Goal: Transaction & Acquisition: Obtain resource

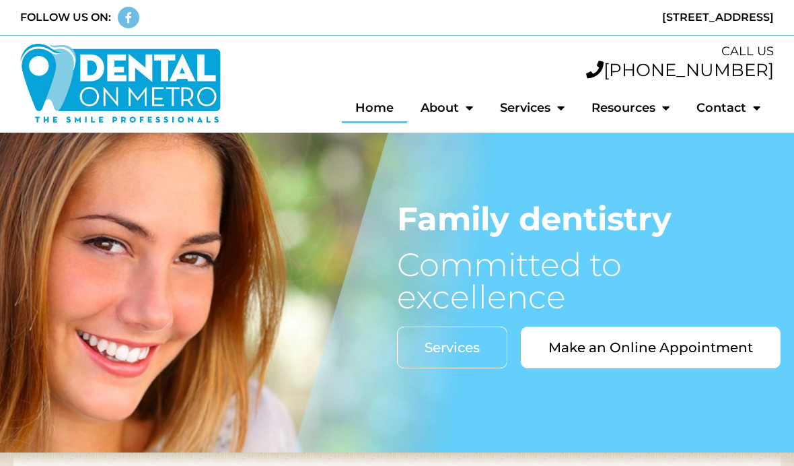
click at [751, 102] on span "Menu" at bounding box center [754, 108] width 14 height 26
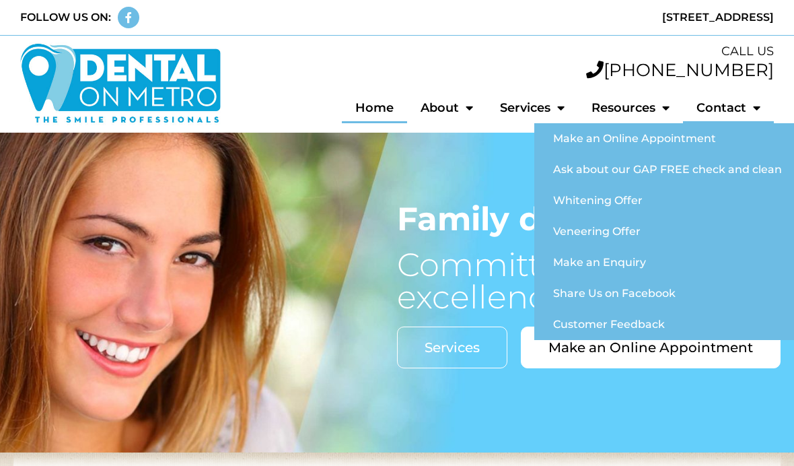
click at [450, 106] on link "About" at bounding box center [446, 107] width 79 height 31
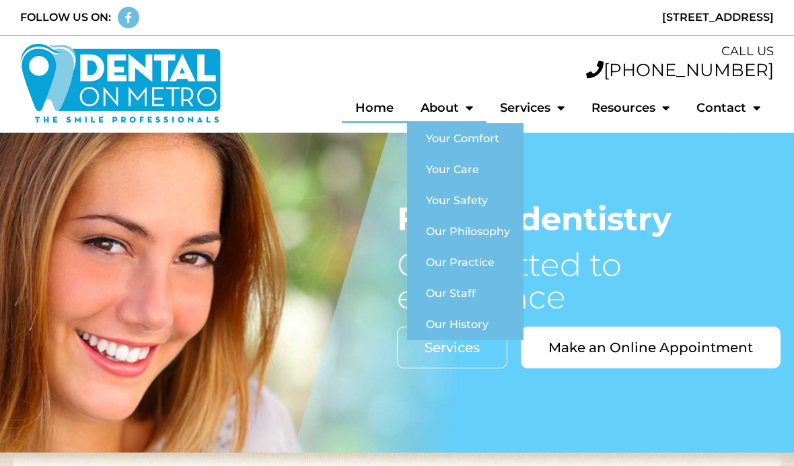
click at [451, 289] on link "Our Staff" at bounding box center [465, 293] width 116 height 31
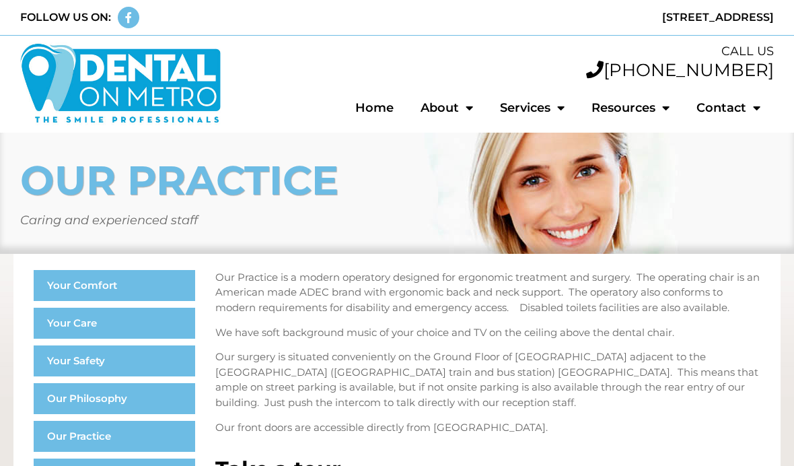
click at [530, 107] on link "Services" at bounding box center [533, 107] width 92 height 31
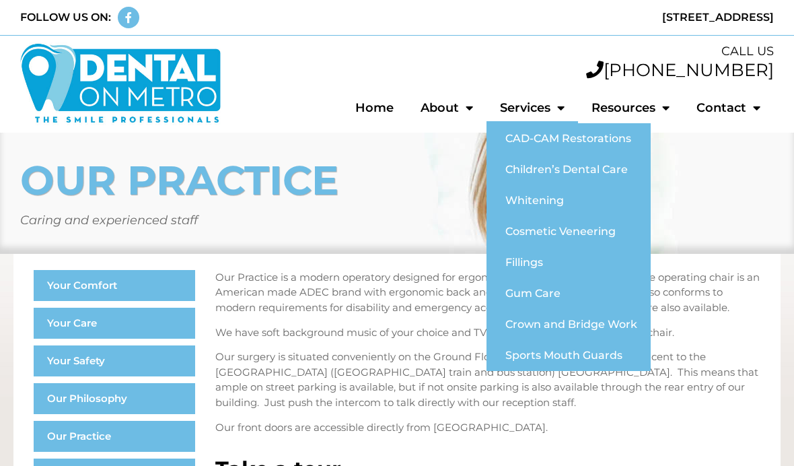
click at [459, 114] on span "Menu" at bounding box center [466, 108] width 14 height 26
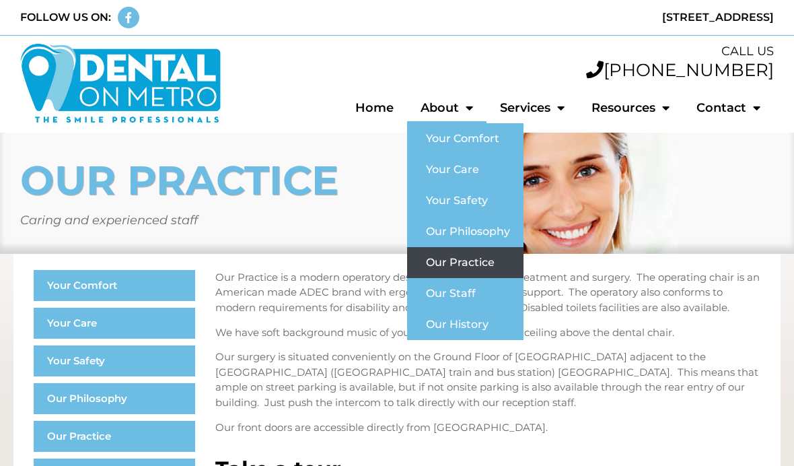
click at [740, 100] on link "Contact" at bounding box center [728, 107] width 91 height 31
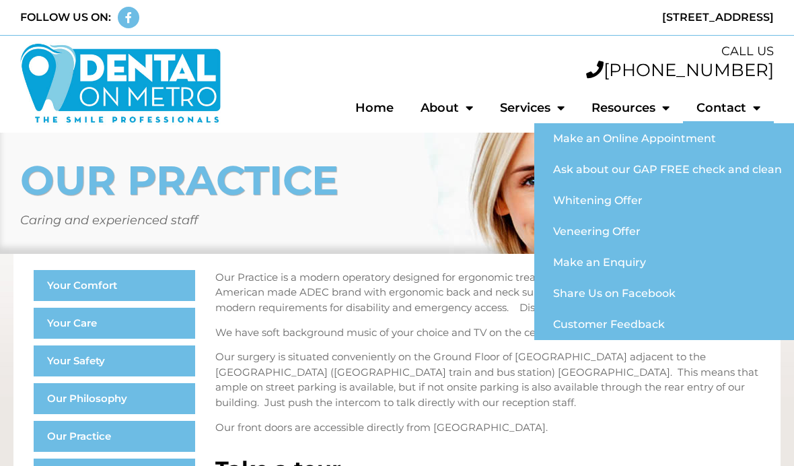
click at [695, 137] on link "Make an Online Appointment" at bounding box center [665, 138] width 261 height 31
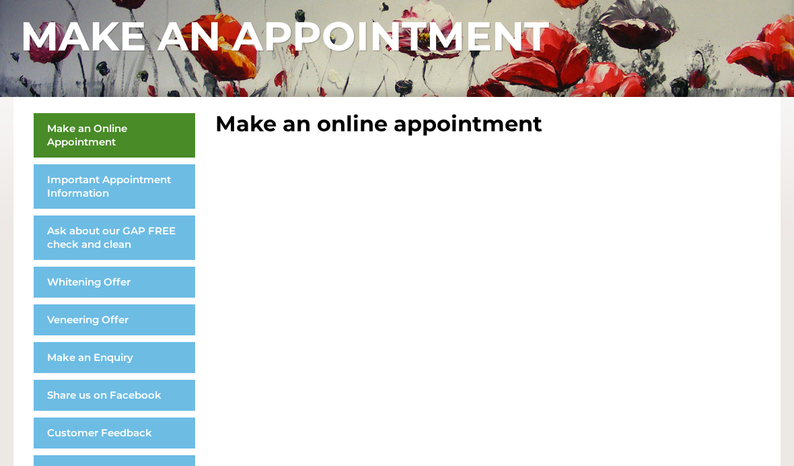
scroll to position [157, 0]
click at [140, 238] on link "Ask about our GAP FREE check and clean" at bounding box center [115, 237] width 162 height 44
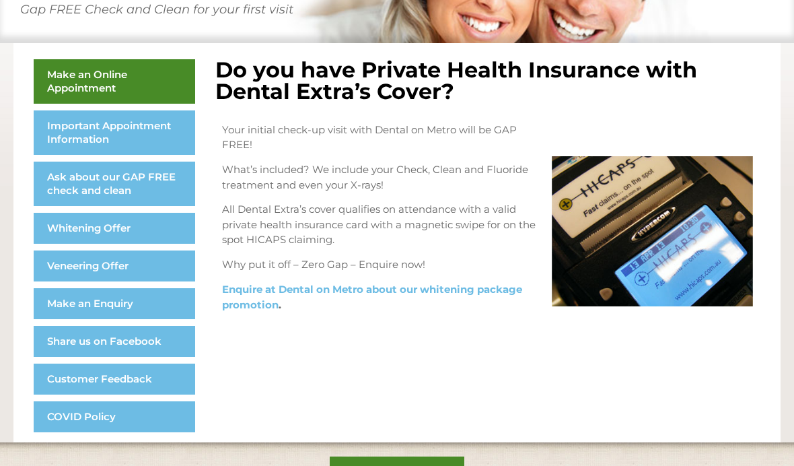
scroll to position [211, 0]
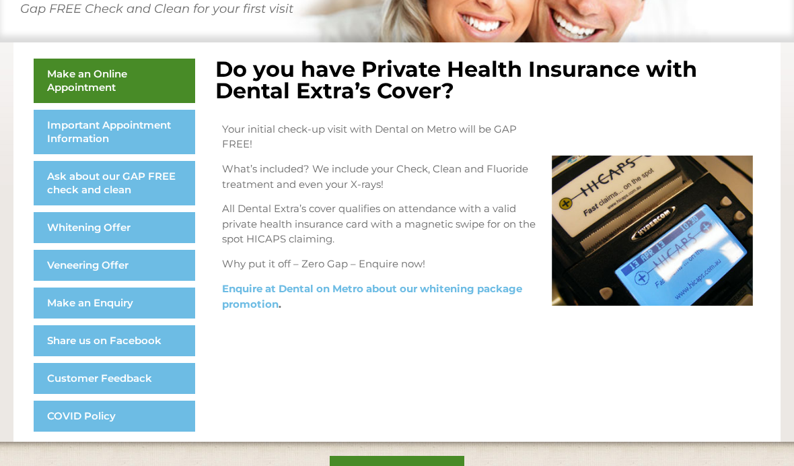
click at [65, 234] on link "Whitening Offer" at bounding box center [115, 227] width 162 height 31
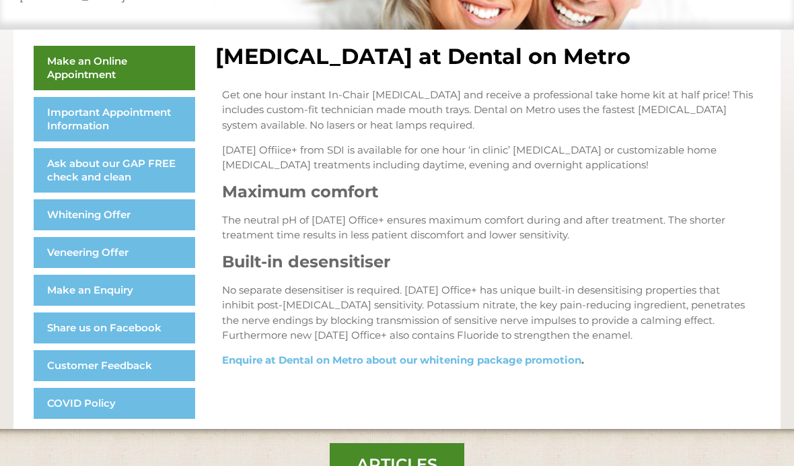
scroll to position [224, 0]
click at [52, 256] on link "Veneering Offer" at bounding box center [115, 252] width 162 height 31
